Goal: Task Accomplishment & Management: Manage account settings

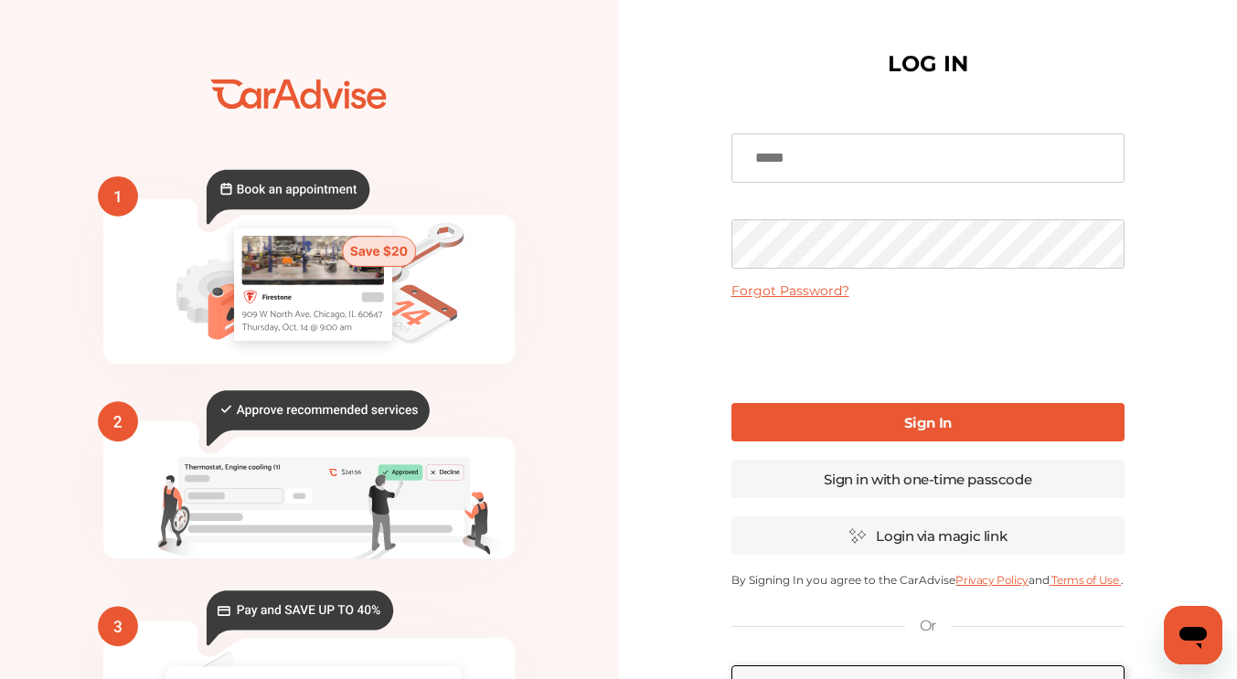
click at [839, 162] on input at bounding box center [927, 157] width 393 height 49
type input "**********"
click at [930, 470] on link "Sign in with one-time passcode" at bounding box center [927, 479] width 393 height 38
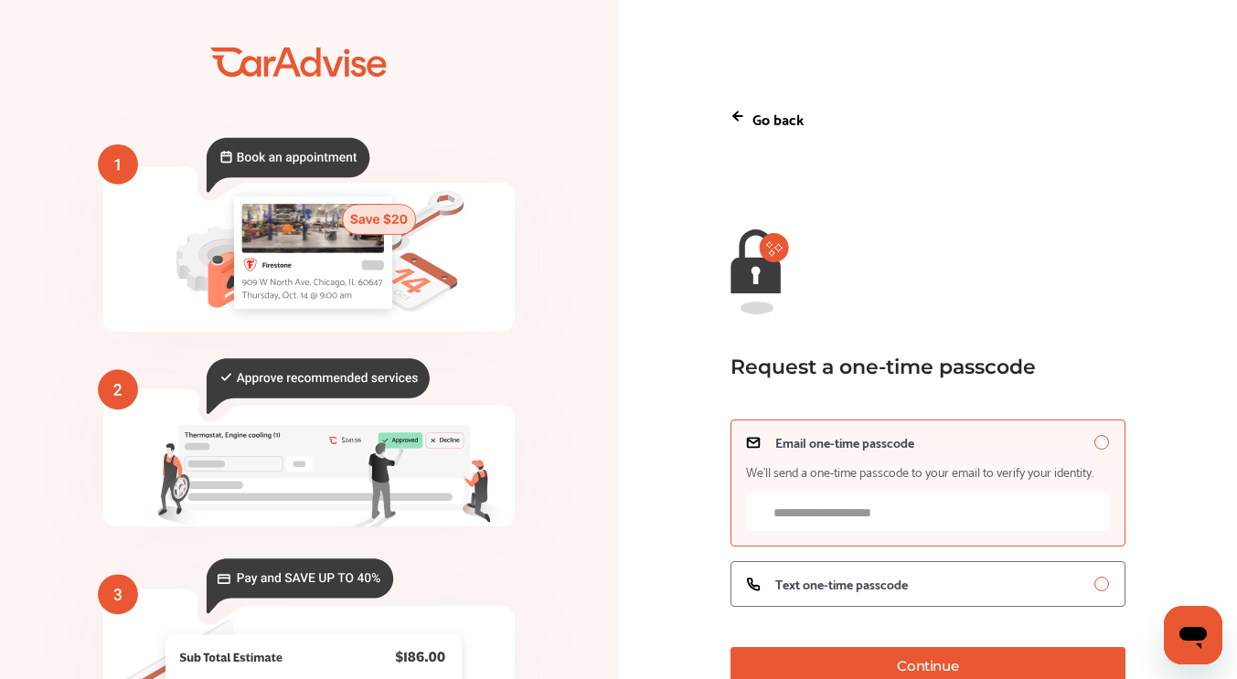
click at [913, 517] on input "Email one-time passcode We’ll send a one-time passcode to your email to verify …" at bounding box center [928, 512] width 364 height 37
type input "*"
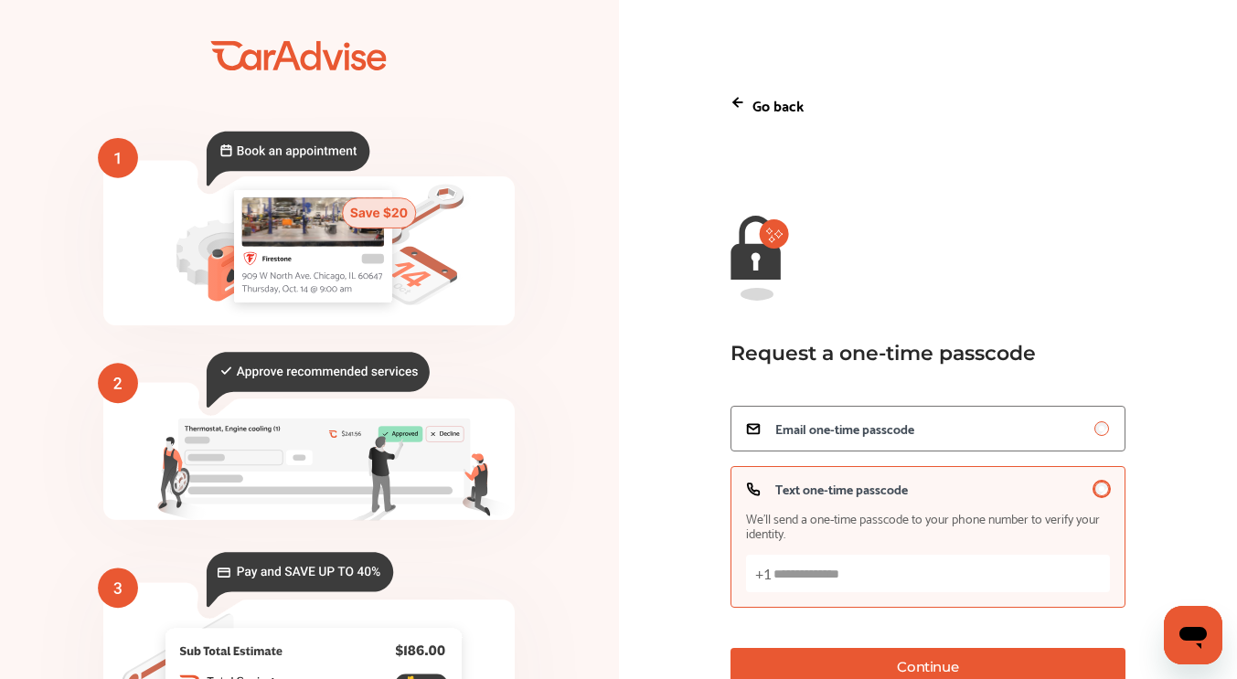
scroll to position [14, 0]
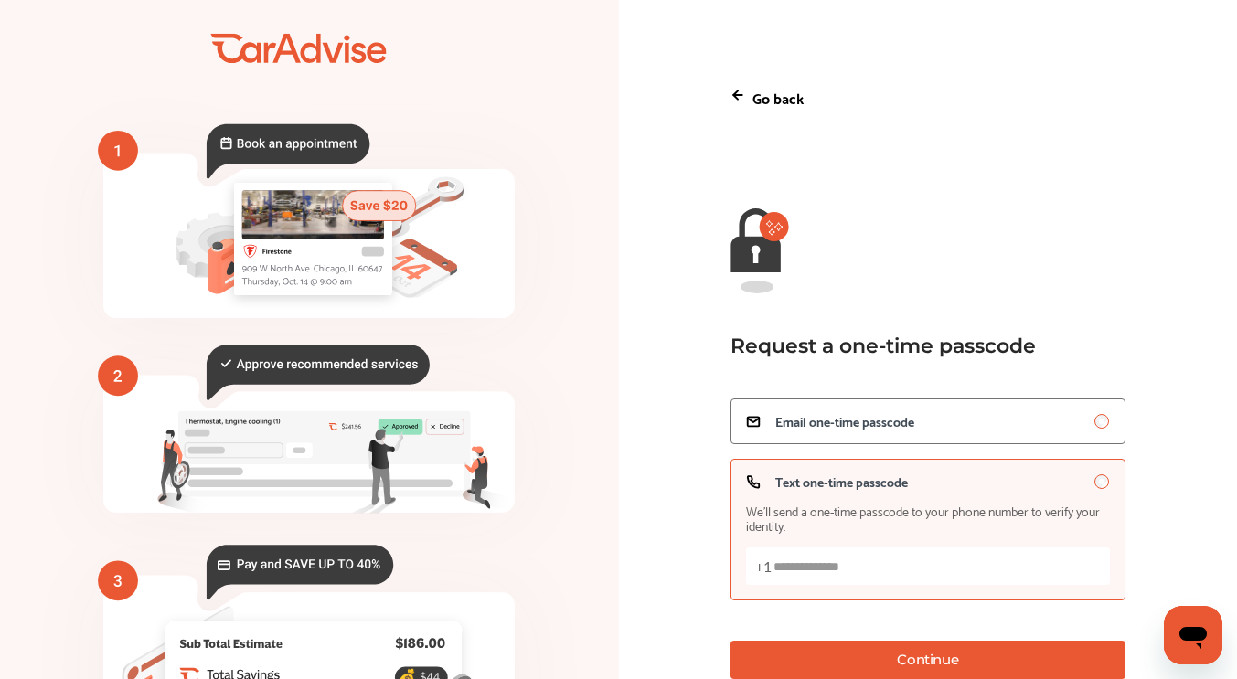
click at [973, 581] on input "Text one-time passcode We’ll send a one-time passcode to your phone number to v…" at bounding box center [928, 566] width 364 height 37
type input "**********"
click at [933, 657] on button "Continue" at bounding box center [928, 660] width 395 height 38
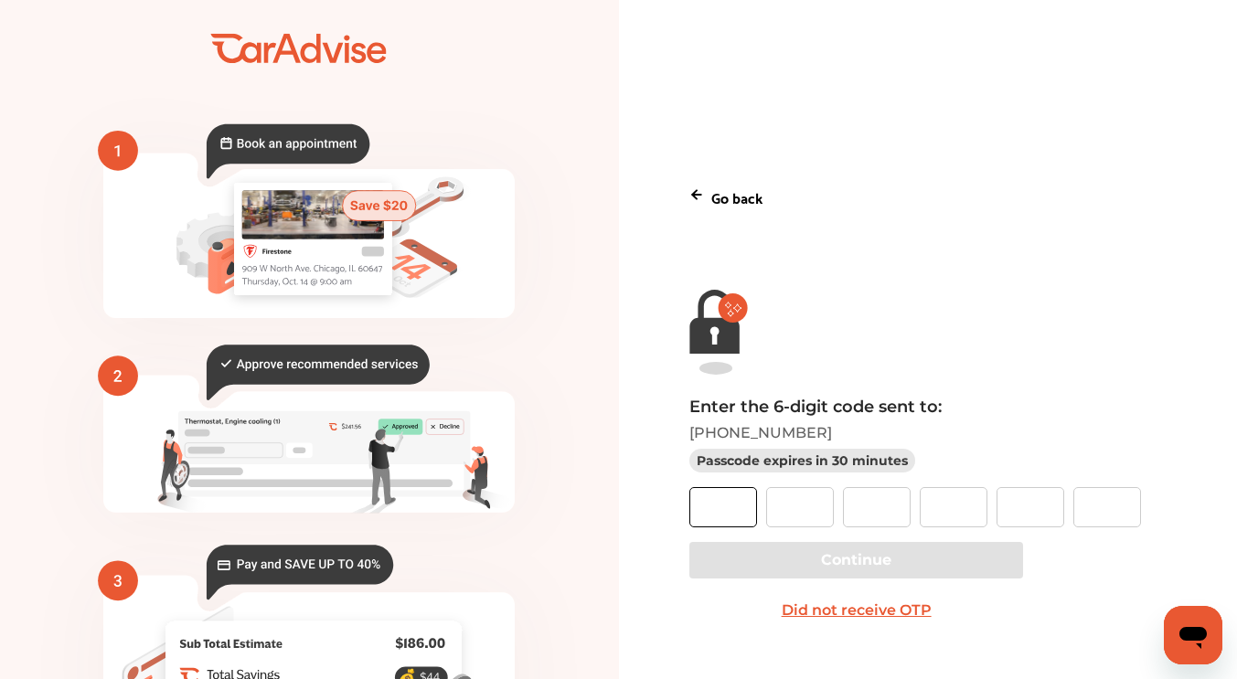
click at [746, 493] on input "text" at bounding box center [723, 507] width 68 height 40
type input "*"
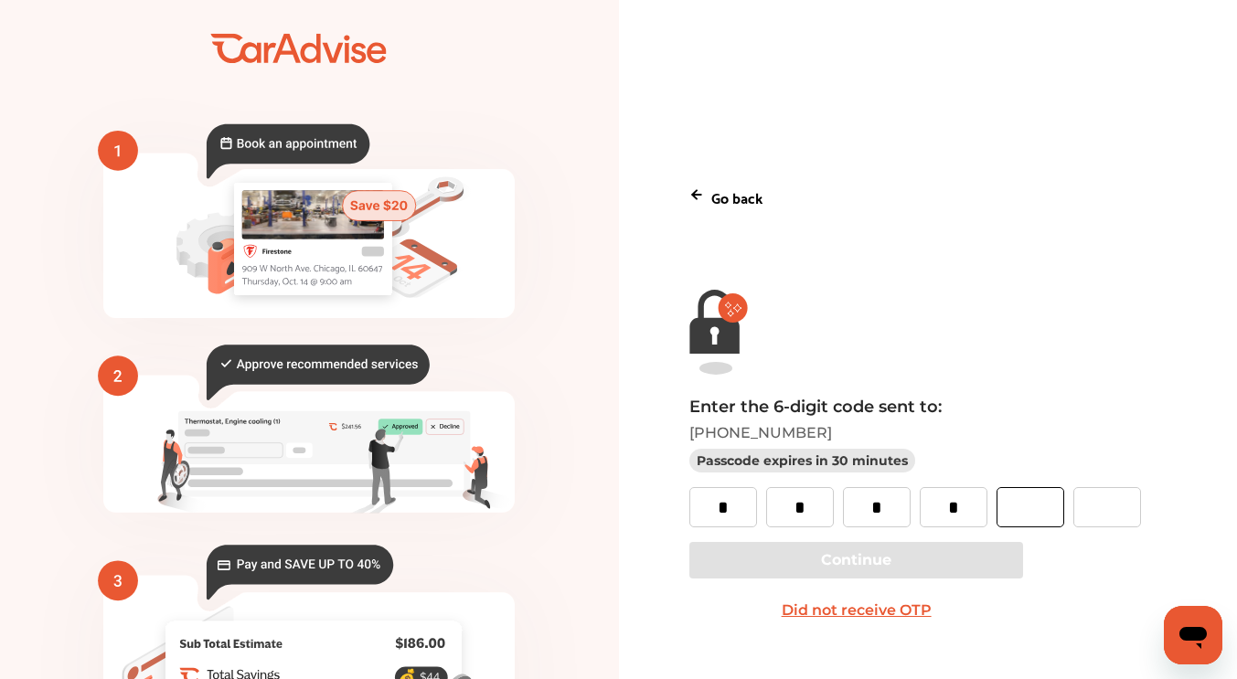
type input "*"
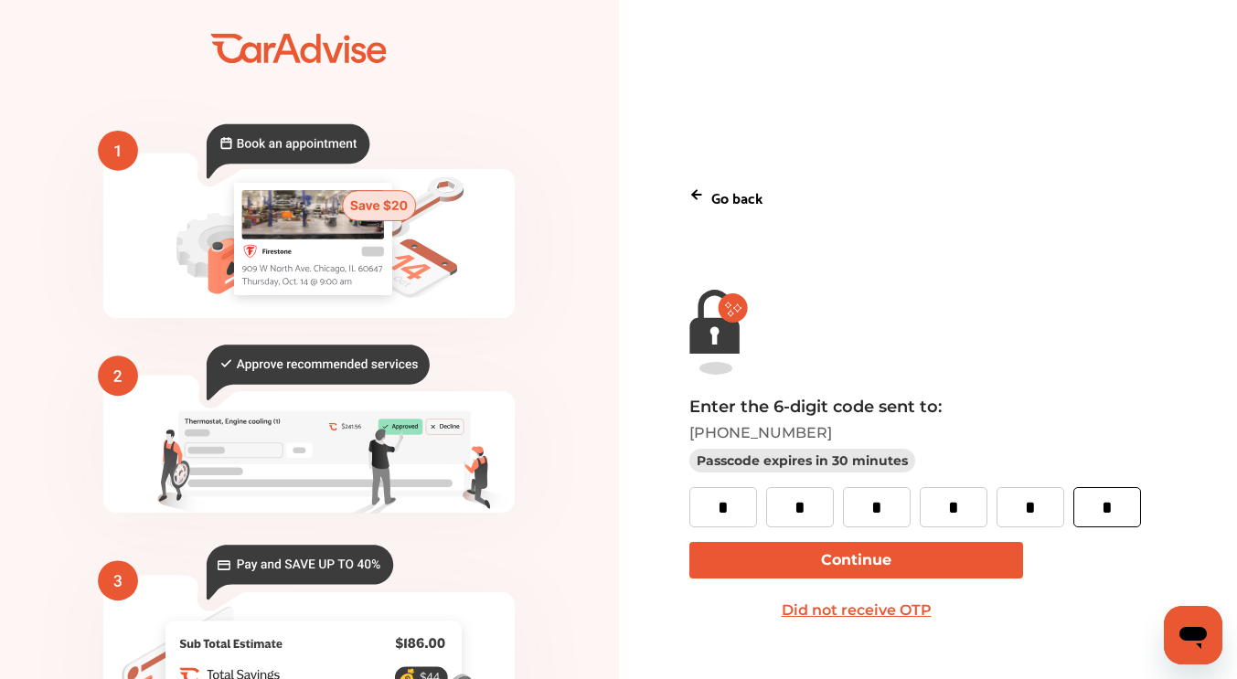
type input "*"
click at [864, 560] on button "Continue" at bounding box center [856, 560] width 334 height 37
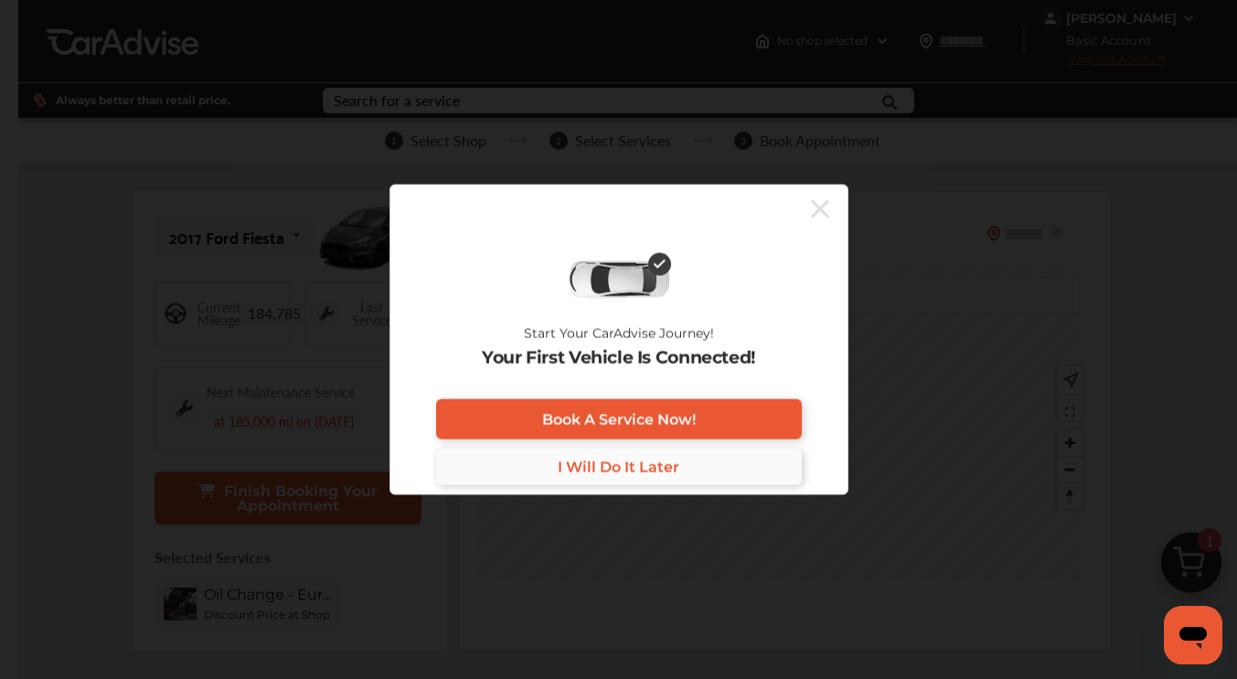
click at [614, 465] on span "I Will Do It Later" at bounding box center [619, 466] width 122 height 17
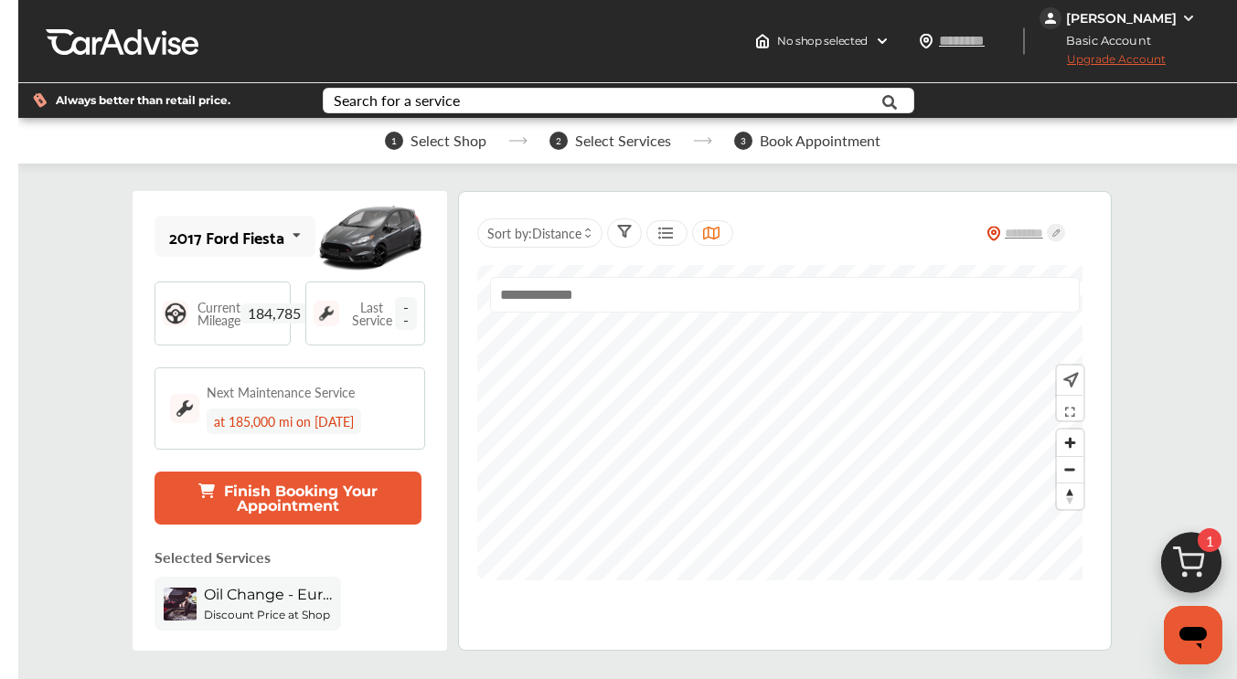
click at [388, 310] on span "Last Service" at bounding box center [371, 314] width 47 height 26
click at [381, 321] on span "Last Service" at bounding box center [371, 314] width 47 height 26
click at [374, 320] on span "Last Service" at bounding box center [371, 314] width 47 height 26
click at [890, 39] on img at bounding box center [882, 41] width 15 height 15
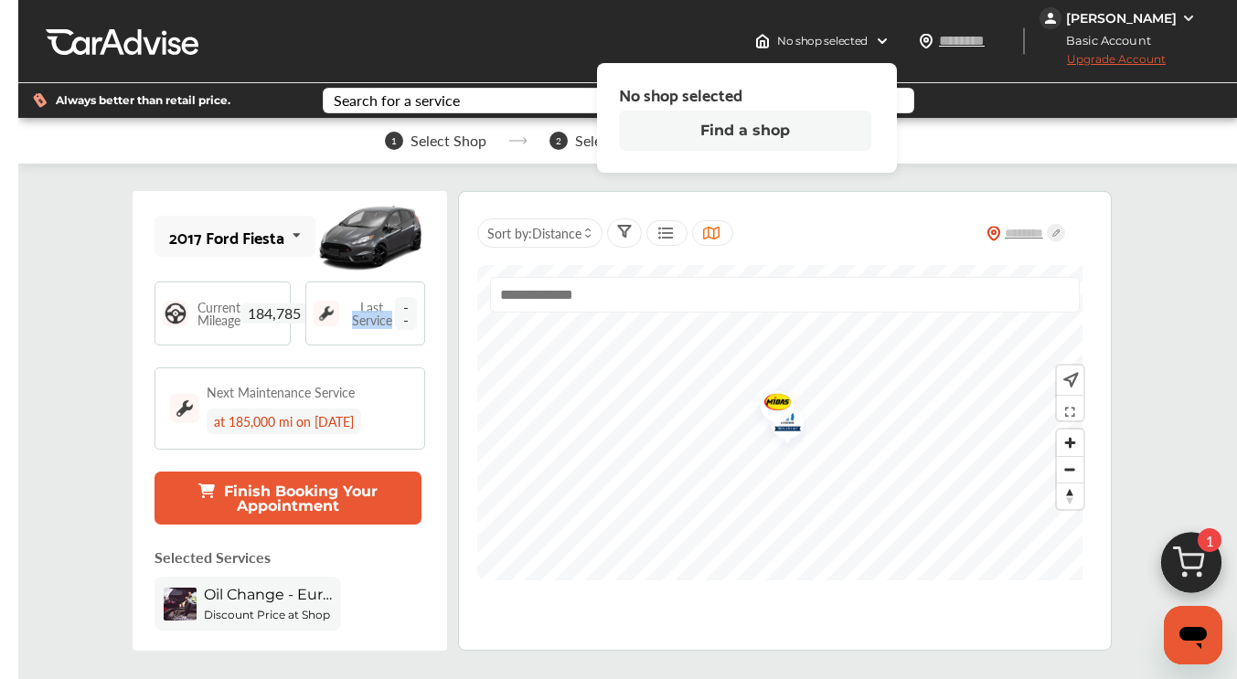
click at [773, 137] on button "Find a shop" at bounding box center [745, 131] width 252 height 40
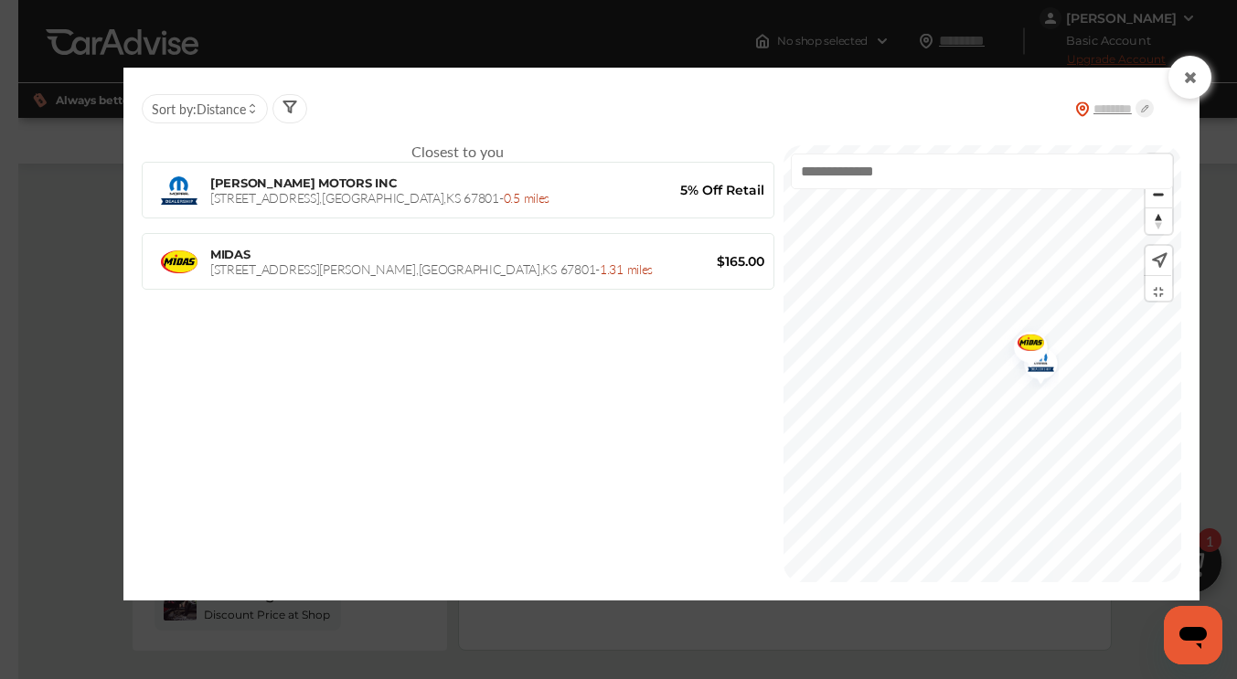
click at [1184, 80] on icon at bounding box center [1189, 77] width 17 height 15
